Goal: Check status: Check status

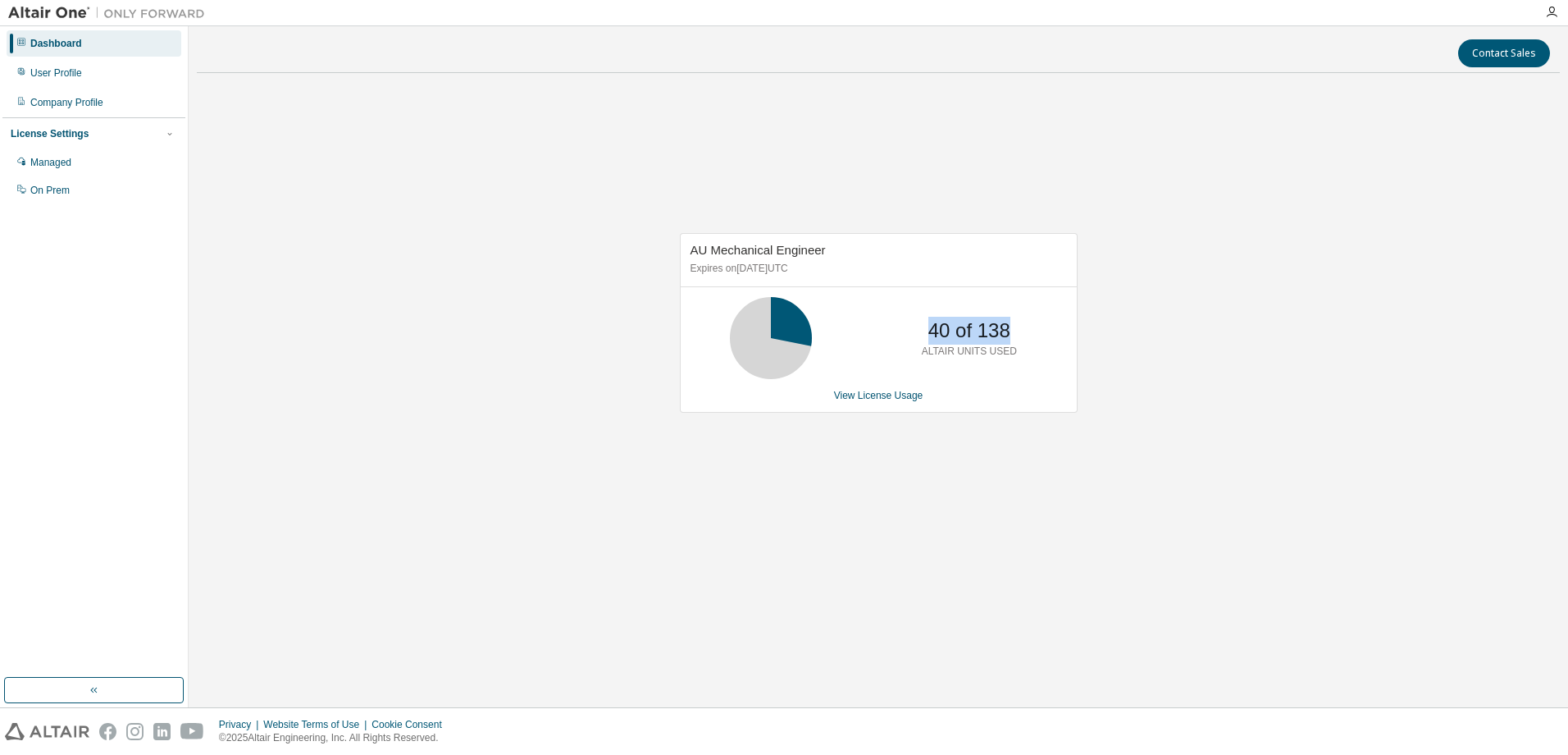
drag, startPoint x: 1013, startPoint y: 333, endPoint x: 911, endPoint y: 331, distance: 102.0
click at [911, 331] on div "40 of 138 ALTAIR UNITS USED" at bounding box center [970, 338] width 131 height 82
